Goal: Navigation & Orientation: Find specific page/section

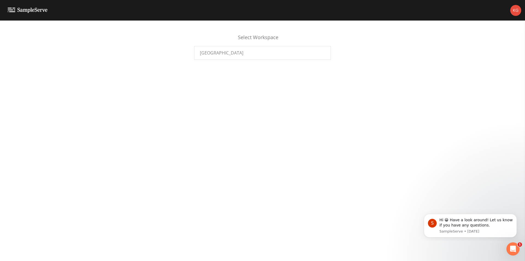
click at [358, 148] on div "Select Workspace Plainview Water District" at bounding box center [262, 141] width 525 height 240
click at [245, 49] on div "[GEOGRAPHIC_DATA]" at bounding box center [262, 53] width 137 height 14
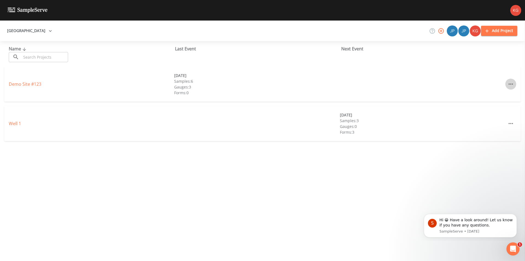
click at [508, 85] on icon "button" at bounding box center [511, 84] width 7 height 7
click at [217, 88] on div at bounding box center [262, 130] width 525 height 261
click at [510, 124] on icon "button" at bounding box center [511, 123] width 7 height 7
click at [511, 124] on div at bounding box center [262, 130] width 525 height 261
click at [53, 28] on icon "button" at bounding box center [50, 30] width 5 height 5
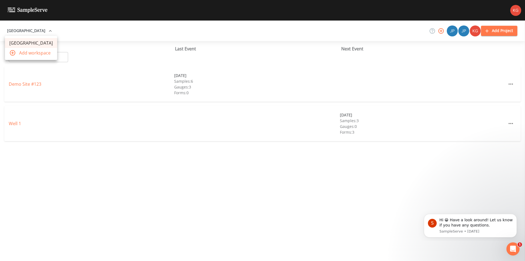
click at [53, 28] on div at bounding box center [262, 130] width 525 height 261
click at [26, 7] on link at bounding box center [24, 10] width 48 height 21
click at [513, 9] on img at bounding box center [516, 10] width 11 height 11
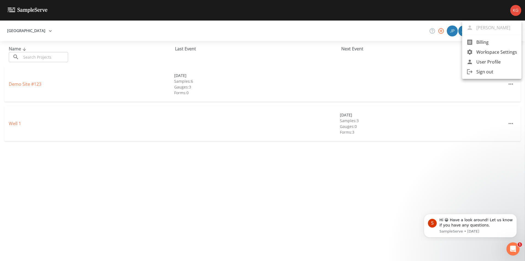
click at [513, 9] on div at bounding box center [262, 130] width 525 height 261
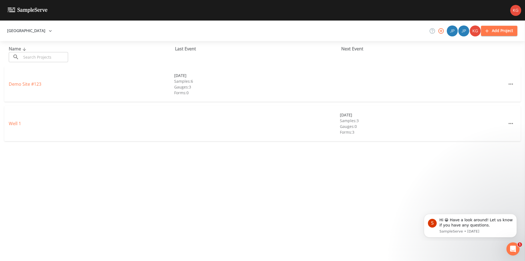
click at [513, 9] on img at bounding box center [516, 10] width 11 height 11
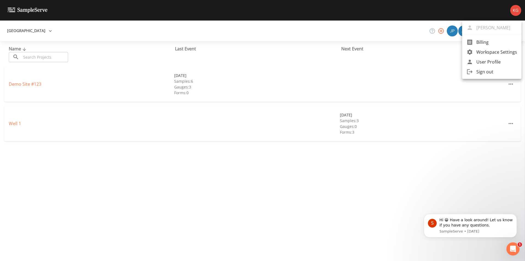
click at [513, 9] on div at bounding box center [262, 130] width 525 height 261
